Goal: Transaction & Acquisition: Purchase product/service

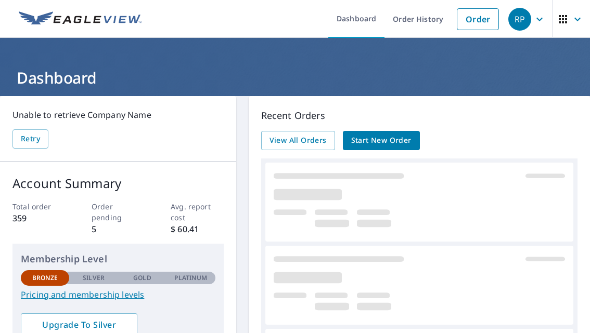
click at [374, 134] on link "Start New Order" at bounding box center [381, 140] width 77 height 19
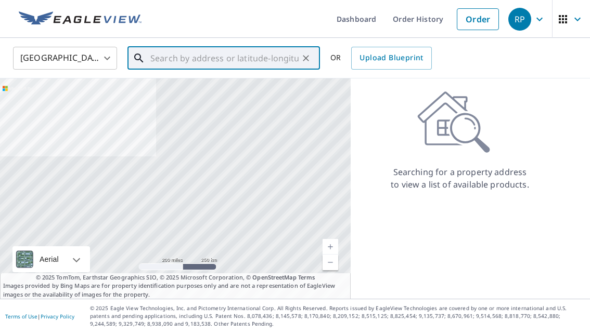
click at [160, 59] on input "text" at bounding box center [224, 58] width 148 height 29
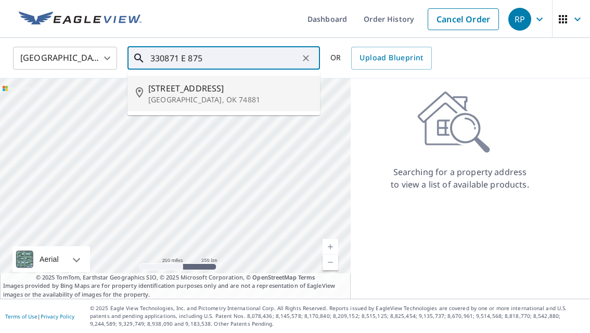
click at [159, 92] on span "[STREET_ADDRESS]" at bounding box center [229, 88] width 163 height 12
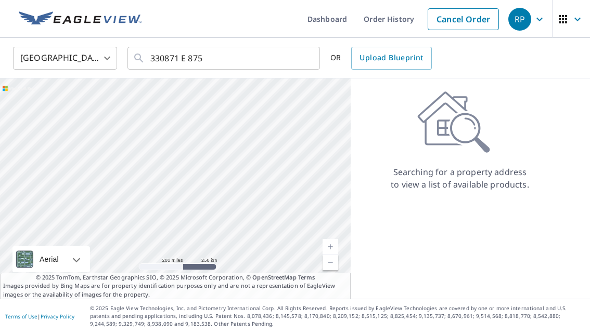
type input "[STREET_ADDRESS]"
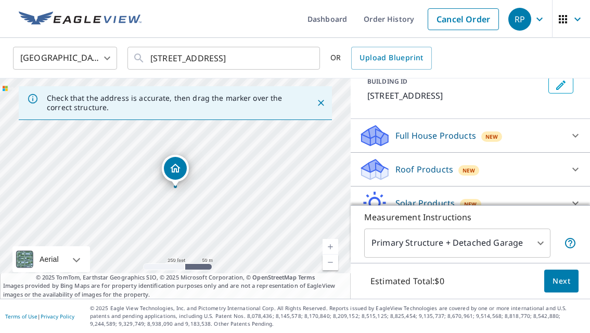
scroll to position [76, 0]
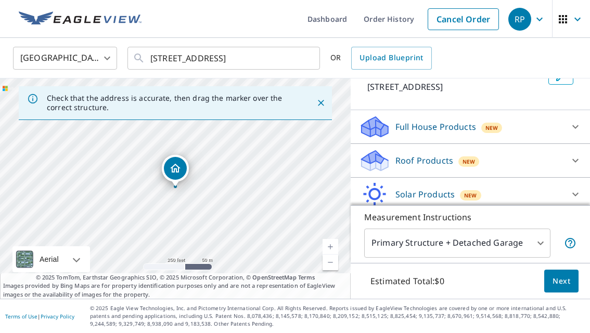
click at [409, 160] on p "Roof Products" at bounding box center [424, 160] width 58 height 12
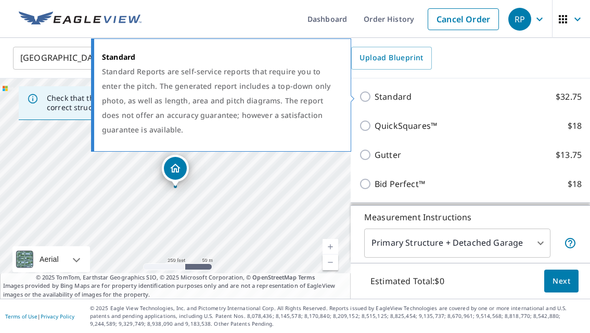
scroll to position [197, 0]
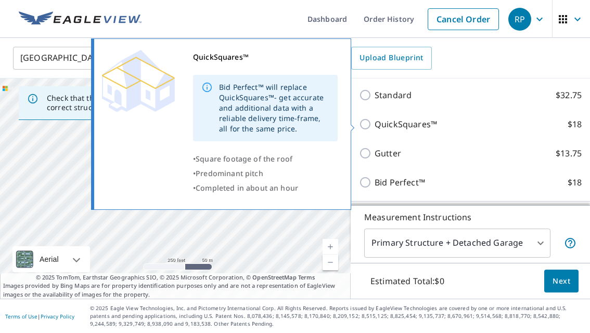
click at [363, 122] on input "QuickSquares™ $18" at bounding box center [367, 124] width 16 height 12
checkbox input "true"
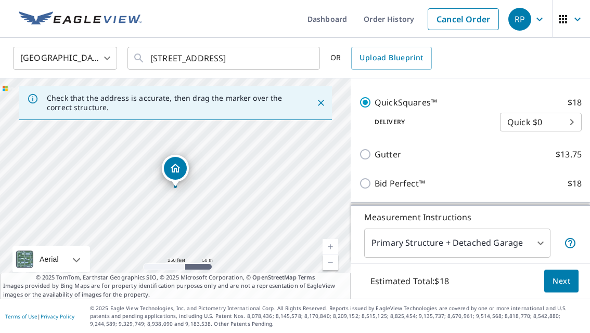
scroll to position [236, 0]
click at [559, 279] on span "Next" at bounding box center [561, 281] width 18 height 13
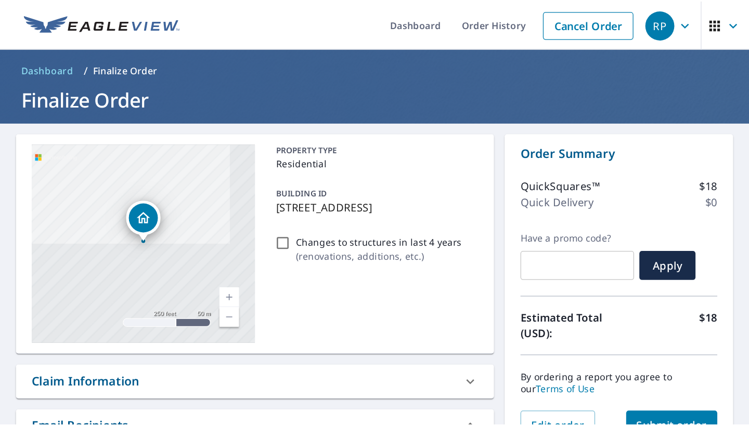
scroll to position [1, 0]
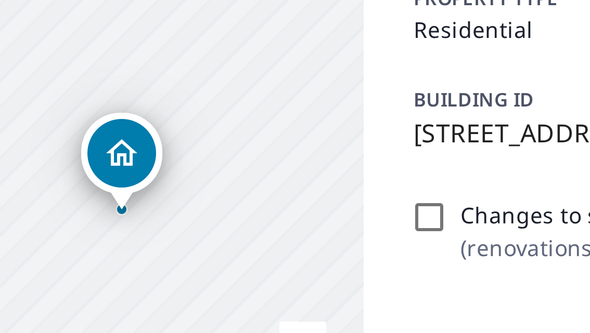
drag, startPoint x: 67, startPoint y: 71, endPoint x: 86, endPoint y: 58, distance: 23.4
click at [86, 112] on div "[STREET_ADDRESS]" at bounding box center [113, 190] width 176 height 156
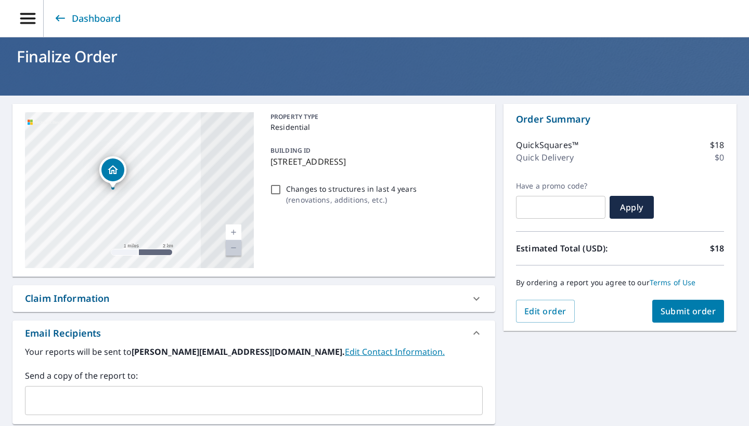
click at [589, 316] on span "Submit order" at bounding box center [688, 311] width 56 height 11
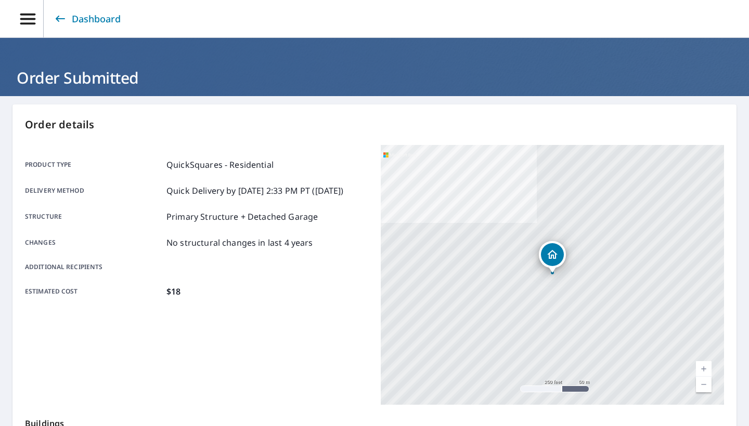
click at [93, 18] on link "Dashboard" at bounding box center [87, 18] width 68 height 19
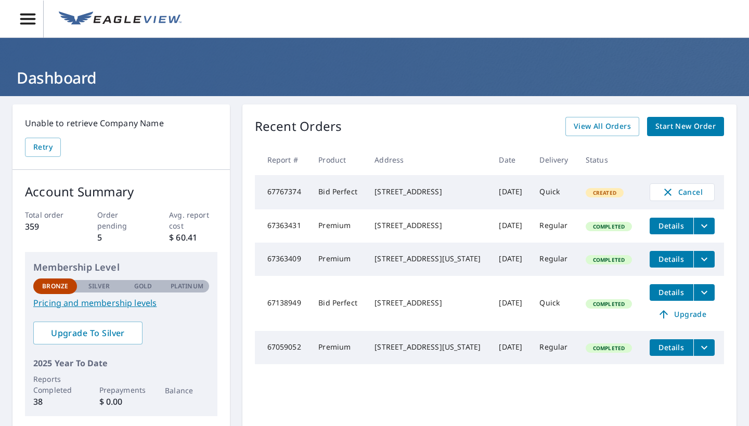
click at [31, 20] on icon "button" at bounding box center [28, 19] width 18 height 18
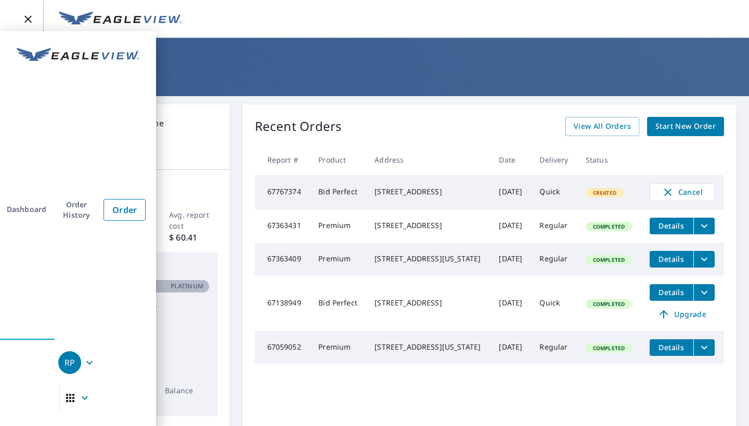
click at [88, 333] on icon "button" at bounding box center [89, 363] width 6 height 4
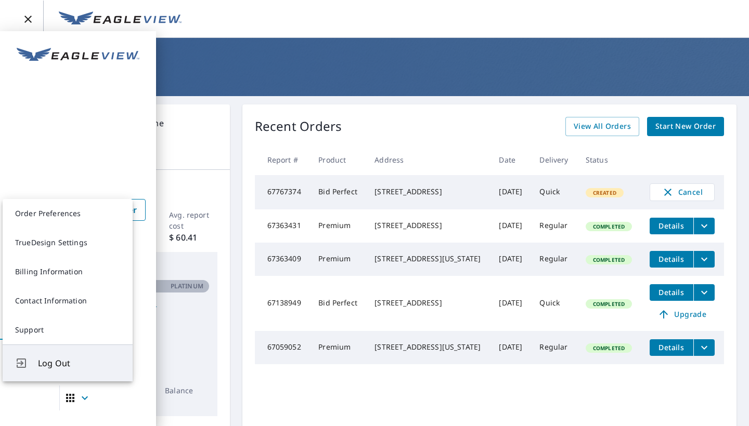
click at [73, 333] on span "Log Out" at bounding box center [79, 363] width 82 height 12
